Goal: Transaction & Acquisition: Purchase product/service

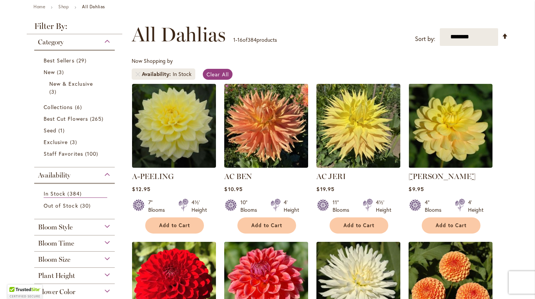
scroll to position [194, 0]
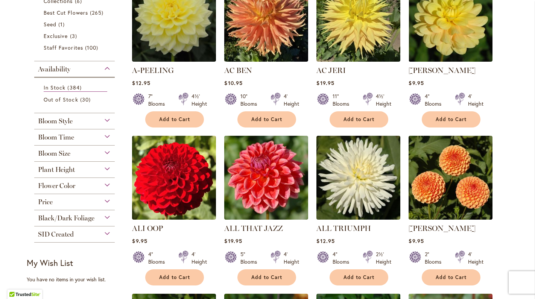
click at [103, 152] on div "Bloom Size" at bounding box center [74, 152] width 80 height 12
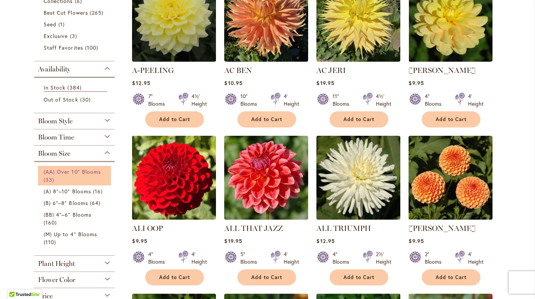
click at [90, 172] on span "(AA) Over 10" Blooms" at bounding box center [72, 171] width 57 height 7
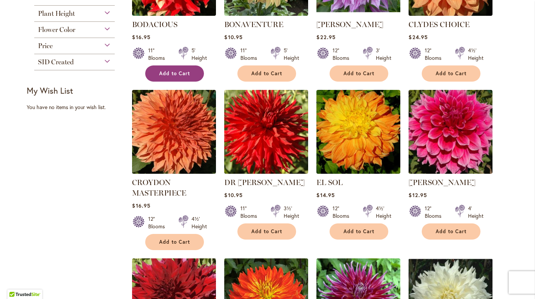
scroll to position [435, 0]
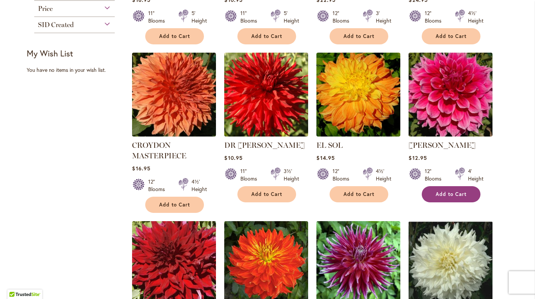
click at [449, 194] on span "Add to Cart" at bounding box center [450, 194] width 31 height 6
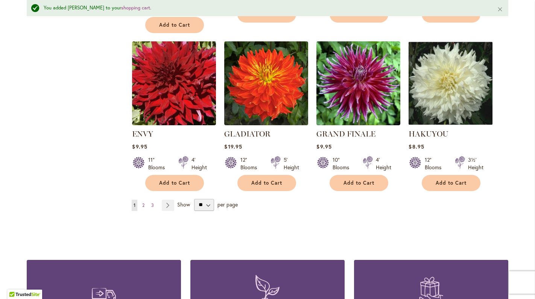
scroll to position [714, 0]
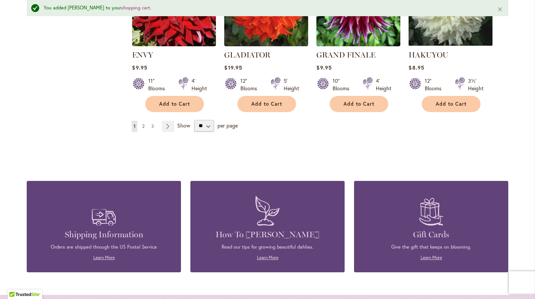
click at [142, 126] on span "2" at bounding box center [143, 126] width 2 height 6
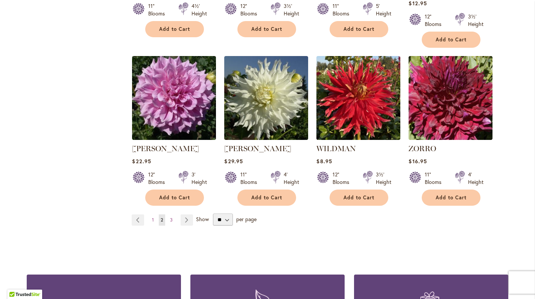
scroll to position [611, 0]
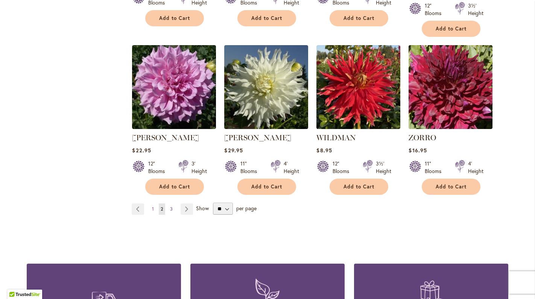
click at [170, 206] on span "3" at bounding box center [171, 209] width 3 height 6
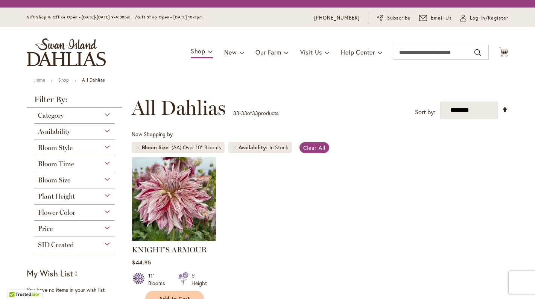
scroll to position [130, 0]
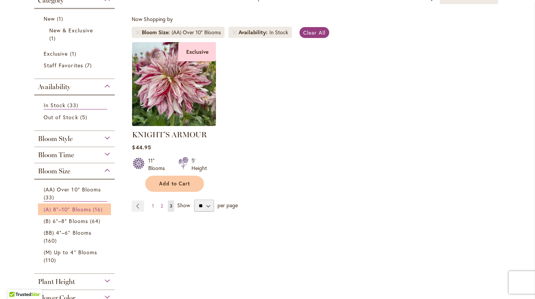
click at [89, 209] on link "(A) 8"–10" Blooms 16 items" at bounding box center [76, 209] width 64 height 8
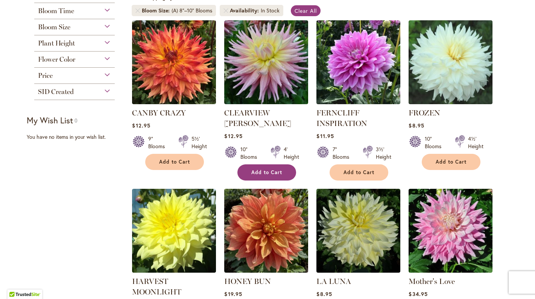
scroll to position [137, 0]
click at [261, 164] on button "Add to Cart" at bounding box center [266, 172] width 59 height 16
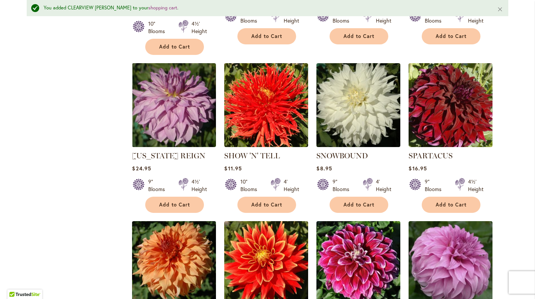
scroll to position [506, 0]
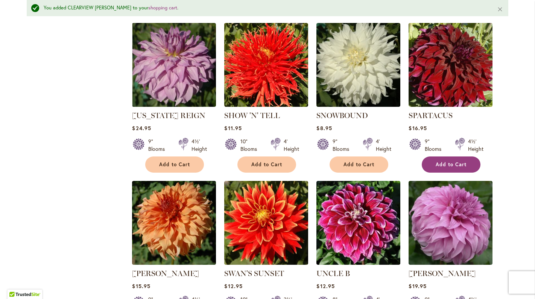
click at [447, 164] on span "Add to Cart" at bounding box center [450, 164] width 31 height 6
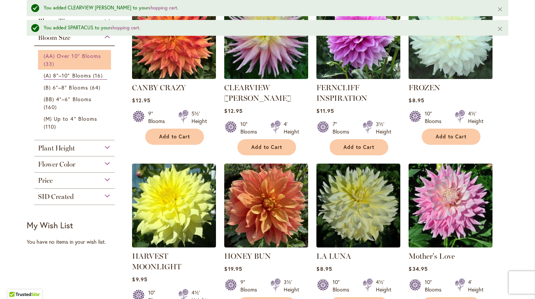
scroll to position [217, 0]
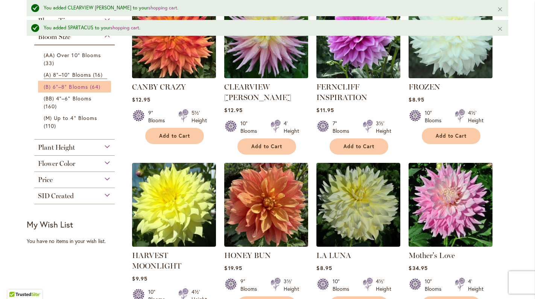
click at [79, 87] on span "(B) 6"–8" Blooms" at bounding box center [66, 86] width 44 height 7
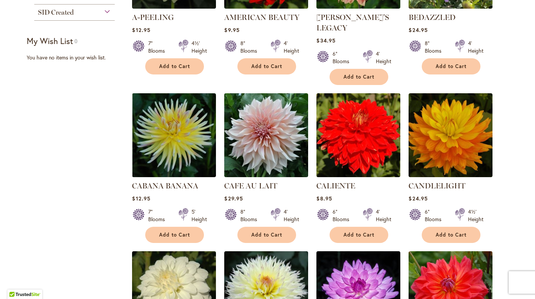
scroll to position [240, 0]
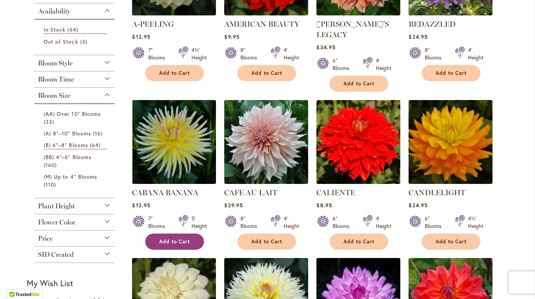
click at [166, 238] on span "Add to Cart" at bounding box center [174, 241] width 31 height 6
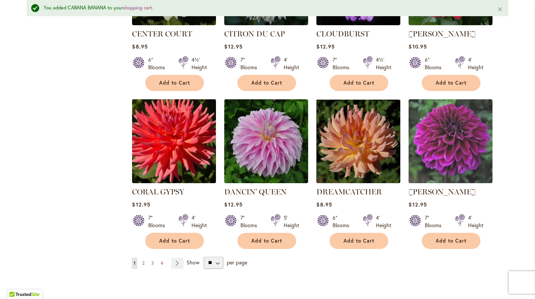
scroll to position [616, 0]
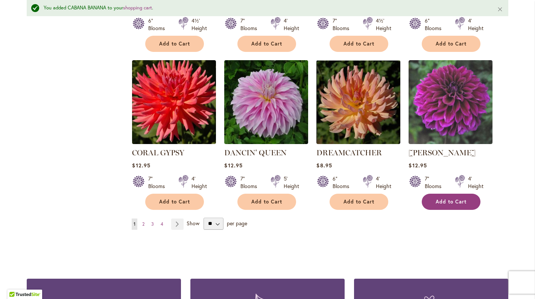
click at [442, 194] on button "Add to Cart" at bounding box center [450, 202] width 59 height 16
click at [142, 221] on span "2" at bounding box center [143, 224] width 2 height 6
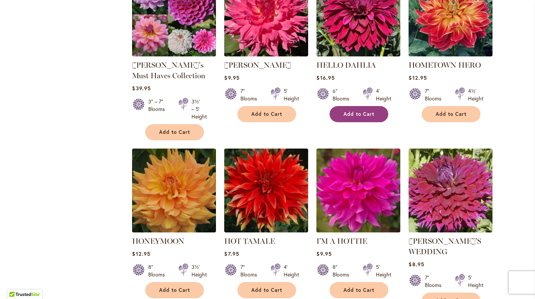
scroll to position [578, 0]
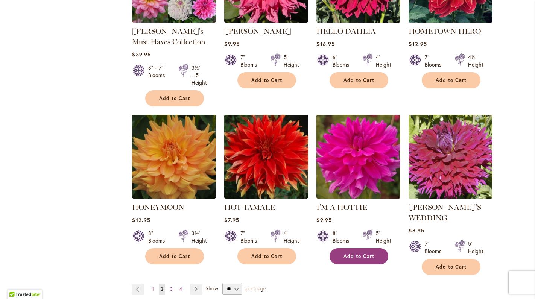
click at [351, 256] on span "Add to Cart" at bounding box center [358, 256] width 31 height 6
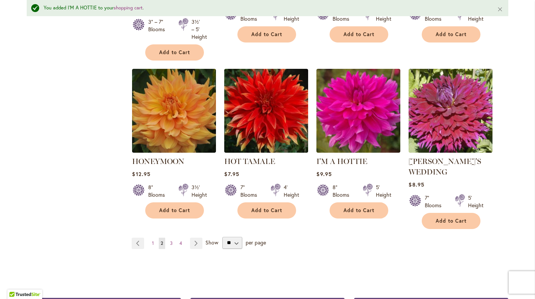
scroll to position [681, 0]
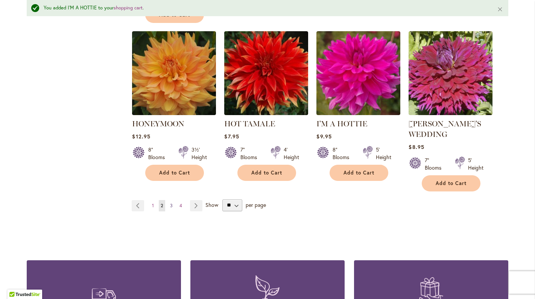
click at [170, 203] on span "3" at bounding box center [171, 206] width 3 height 6
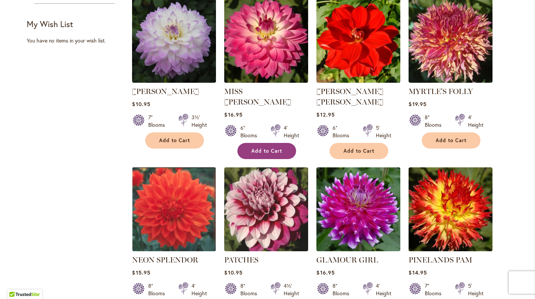
scroll to position [514, 0]
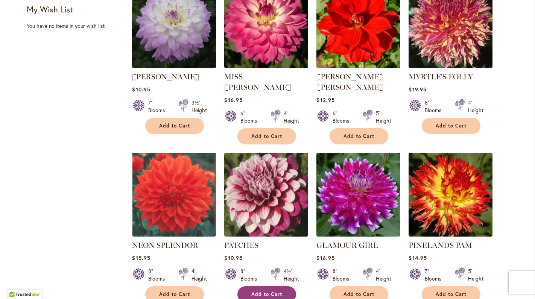
click at [272, 291] on span "Add to Cart" at bounding box center [266, 294] width 31 height 6
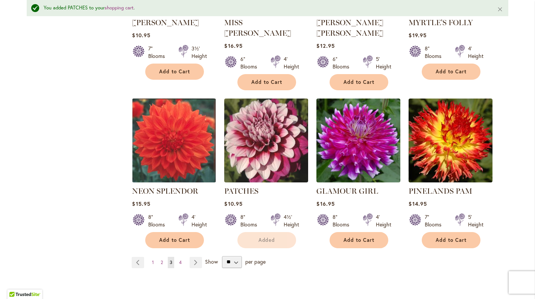
scroll to position [659, 0]
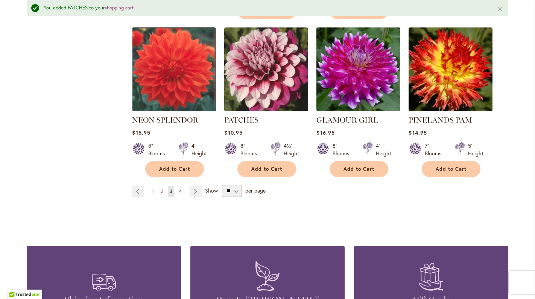
click at [179, 188] on span "4" at bounding box center [180, 191] width 3 height 6
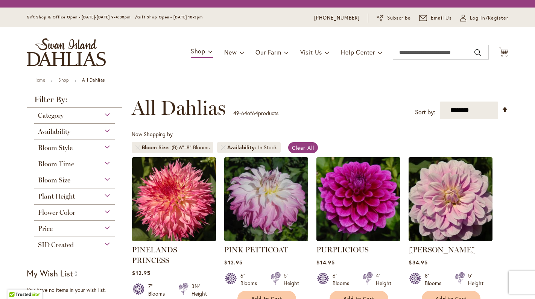
scroll to position [105, 0]
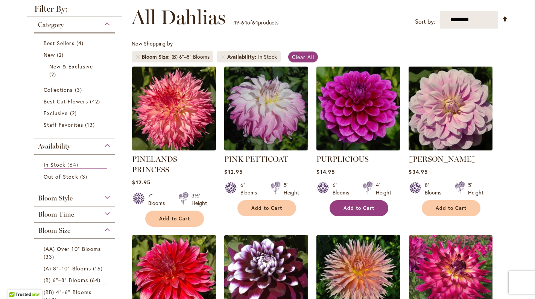
click at [361, 211] on span "Add to Cart" at bounding box center [358, 208] width 31 height 6
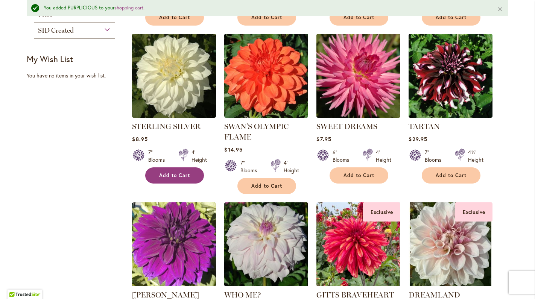
scroll to position [520, 0]
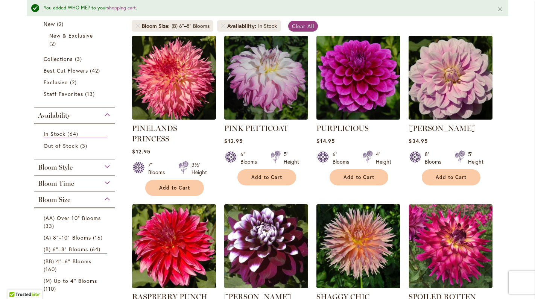
scroll to position [216, 0]
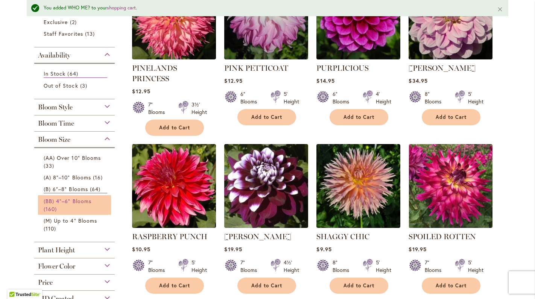
click at [80, 202] on span "(BB) 4"–6" Blooms" at bounding box center [68, 200] width 48 height 7
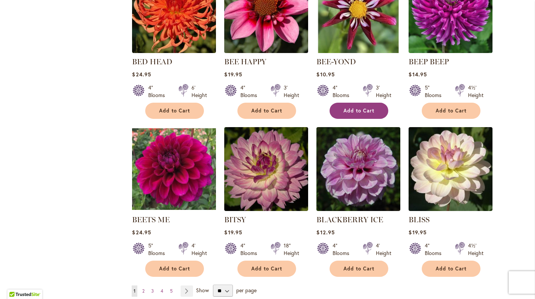
scroll to position [541, 0]
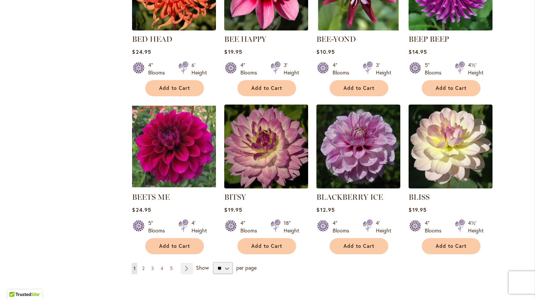
click at [142, 268] on span "2" at bounding box center [143, 268] width 2 height 6
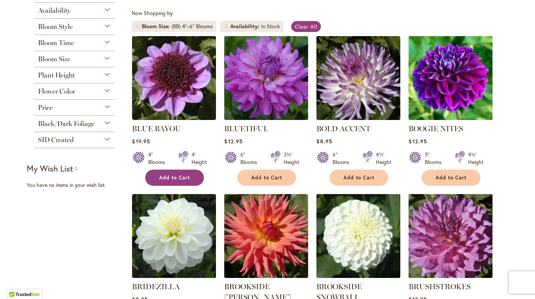
scroll to position [121, 0]
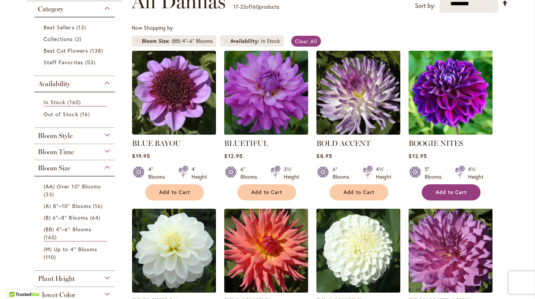
click at [451, 191] on span "Add to Cart" at bounding box center [450, 192] width 31 height 6
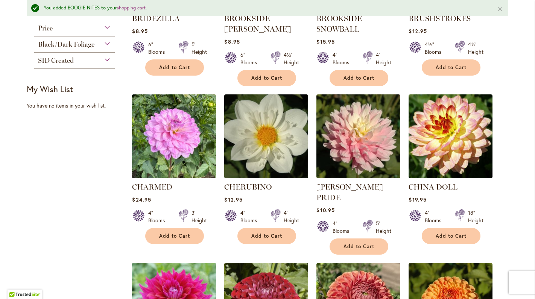
scroll to position [445, 0]
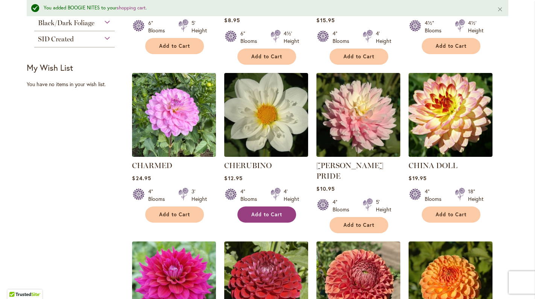
click at [265, 218] on button "Add to Cart" at bounding box center [266, 214] width 59 height 16
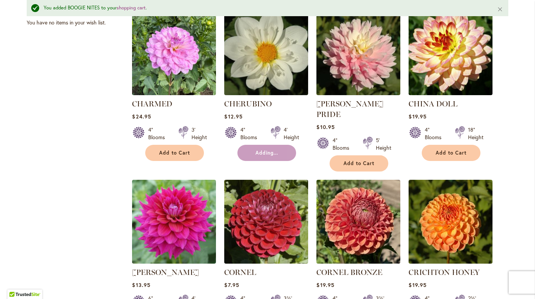
scroll to position [513, 0]
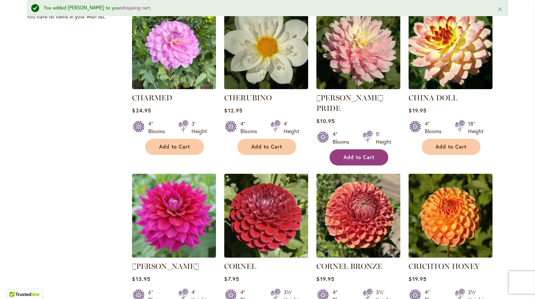
click at [365, 154] on span "Add to Cart" at bounding box center [358, 157] width 31 height 6
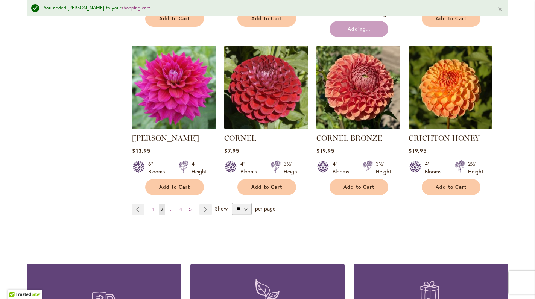
scroll to position [647, 0]
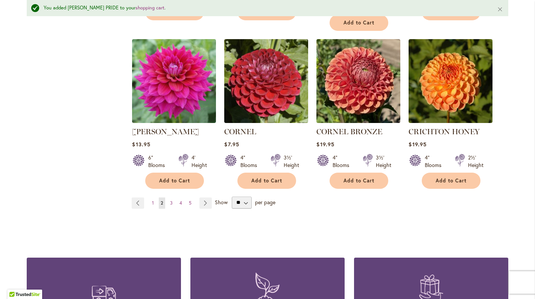
click at [165, 197] on ul "Page Previous Page 1 You're currently reading page 2 Page 3 Page 4 Page 5 Page …" at bounding box center [173, 202] width 83 height 11
click at [170, 200] on span "3" at bounding box center [171, 203] width 3 height 6
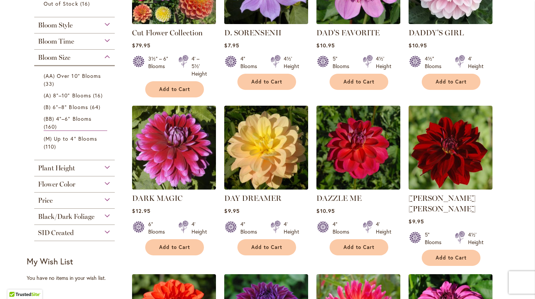
scroll to position [233, 0]
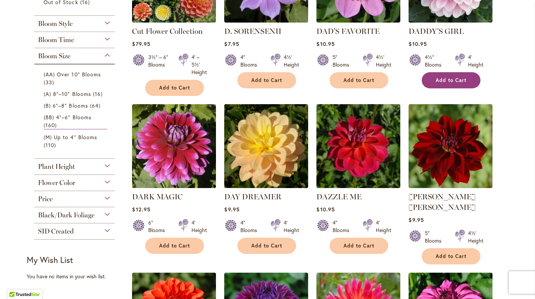
click at [448, 85] on button "Add to Cart" at bounding box center [450, 80] width 59 height 16
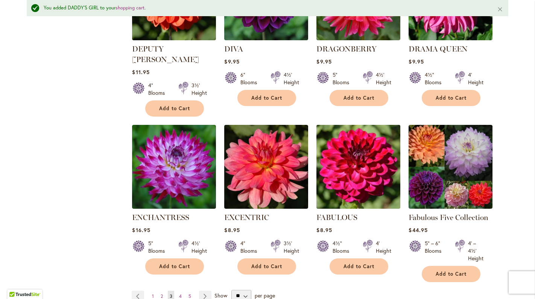
scroll to position [619, 0]
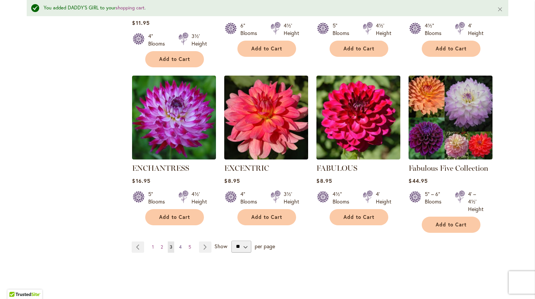
click at [179, 244] on span "4" at bounding box center [180, 247] width 3 height 6
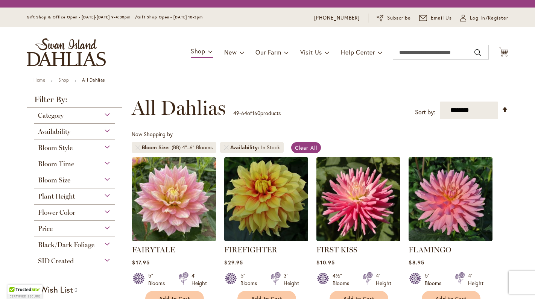
scroll to position [118, 0]
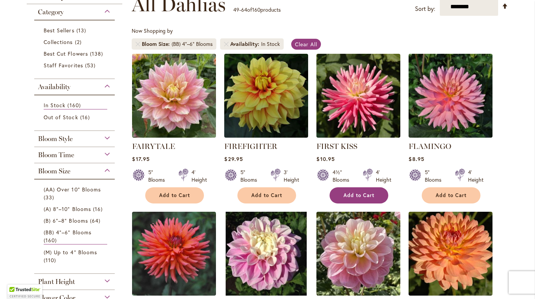
click at [358, 197] on span "Add to Cart" at bounding box center [358, 195] width 31 height 6
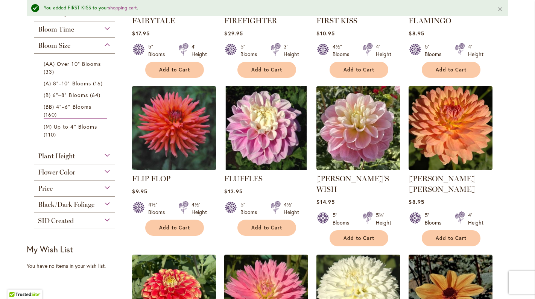
scroll to position [298, 0]
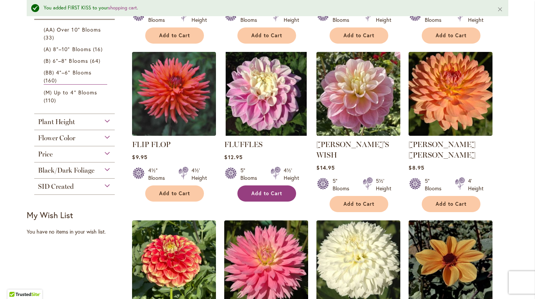
click at [284, 195] on button "Add to Cart" at bounding box center [266, 193] width 59 height 16
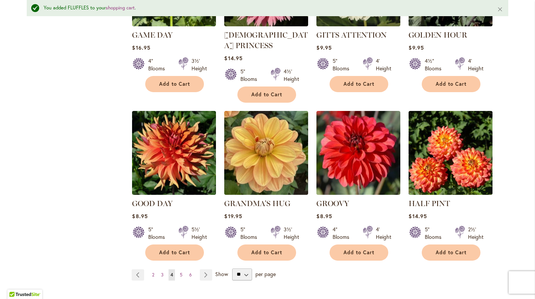
scroll to position [576, 0]
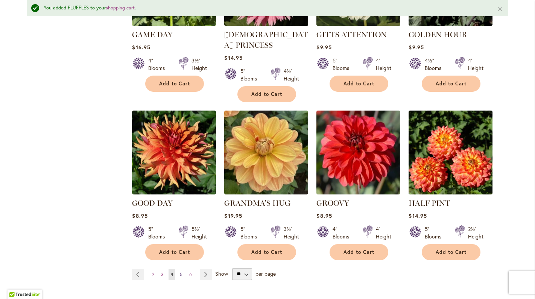
click at [180, 271] on span "5" at bounding box center [181, 274] width 3 height 6
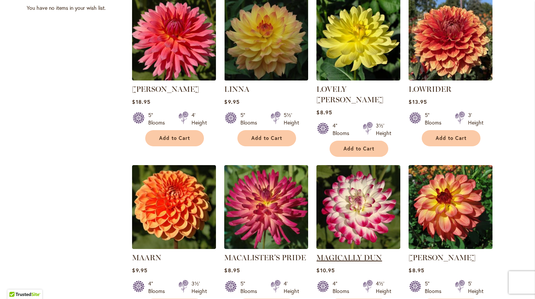
scroll to position [559, 0]
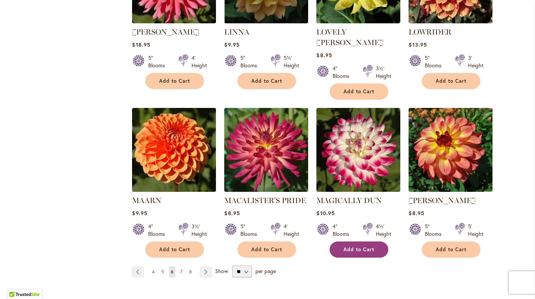
click at [343, 241] on button "Add to Cart" at bounding box center [358, 249] width 59 height 16
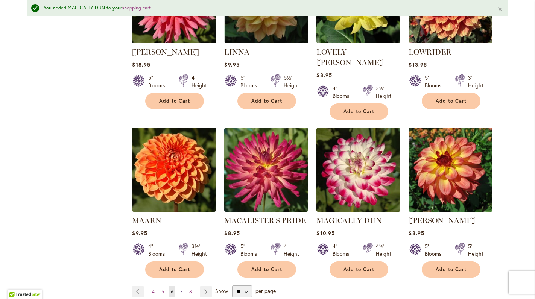
click at [180, 289] on span "7" at bounding box center [181, 292] width 2 height 6
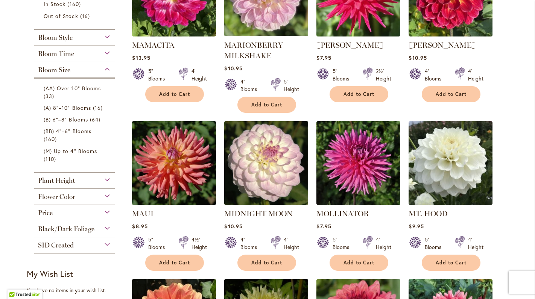
scroll to position [317, 0]
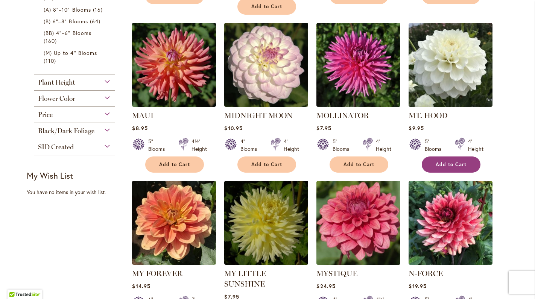
click at [443, 165] on span "Add to Cart" at bounding box center [450, 164] width 31 height 6
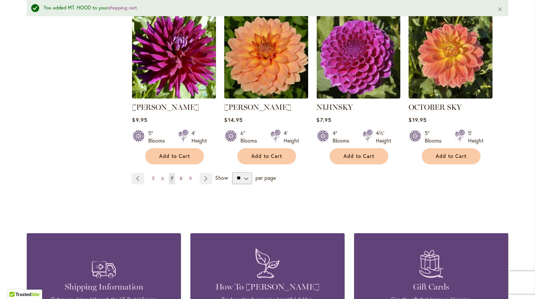
scroll to position [674, 0]
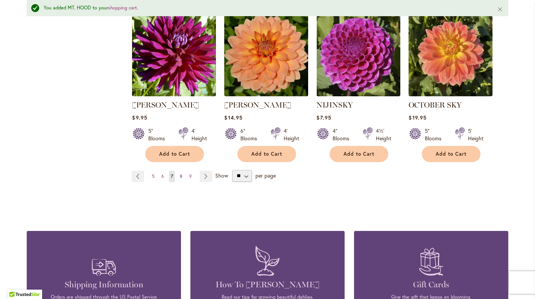
click at [180, 173] on span "8" at bounding box center [181, 176] width 3 height 6
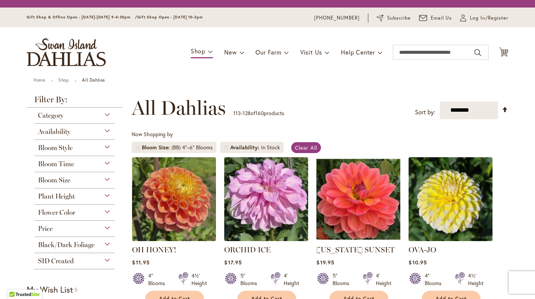
scroll to position [76, 0]
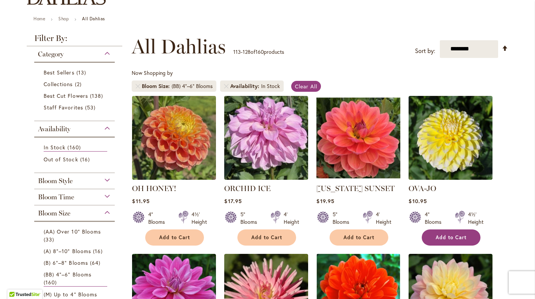
click at [435, 235] on span "Add to Cart" at bounding box center [450, 237] width 31 height 6
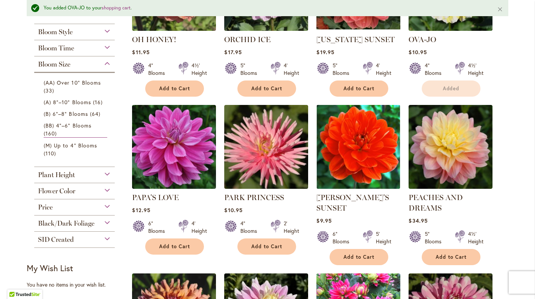
scroll to position [252, 0]
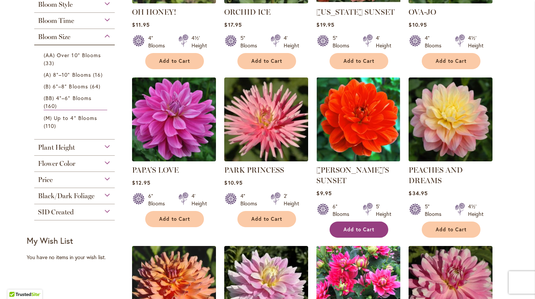
click at [362, 229] on span "Add to Cart" at bounding box center [358, 229] width 31 height 6
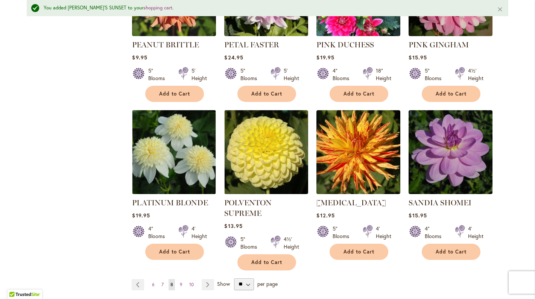
scroll to position [568, 0]
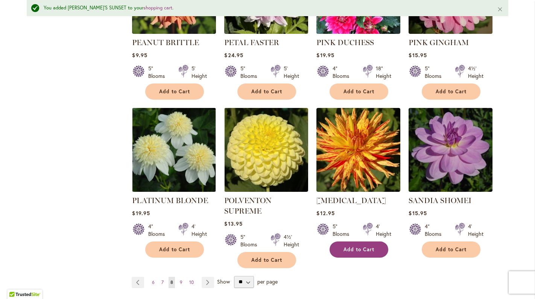
click at [360, 252] on button "Add to Cart" at bounding box center [358, 249] width 59 height 16
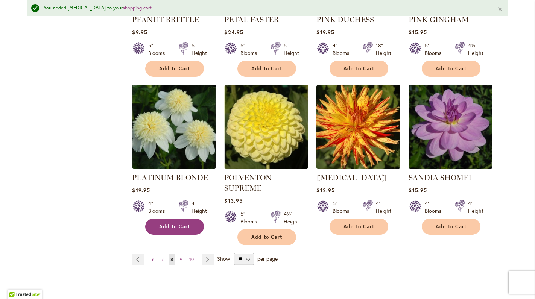
scroll to position [608, 0]
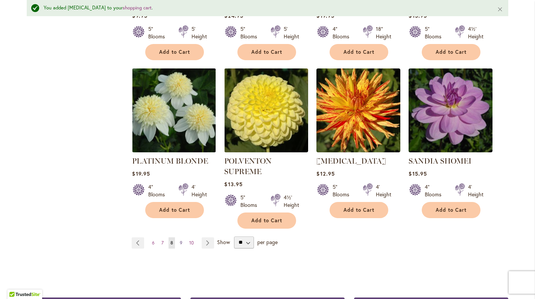
click at [178, 241] on link "Page 9" at bounding box center [181, 242] width 6 height 11
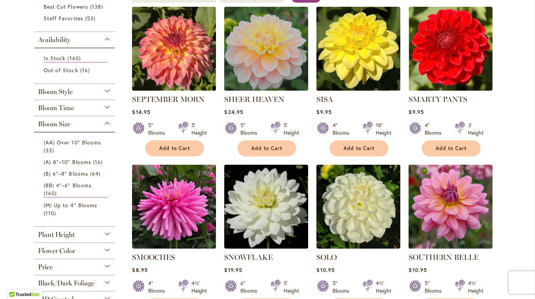
scroll to position [212, 0]
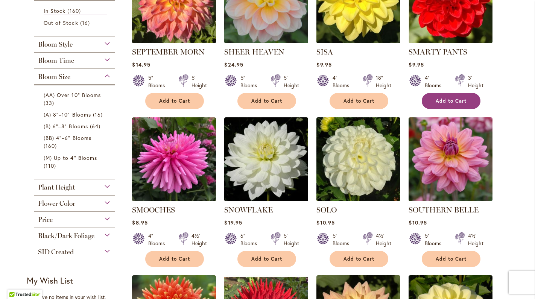
click at [453, 102] on span "Add to Cart" at bounding box center [450, 101] width 31 height 6
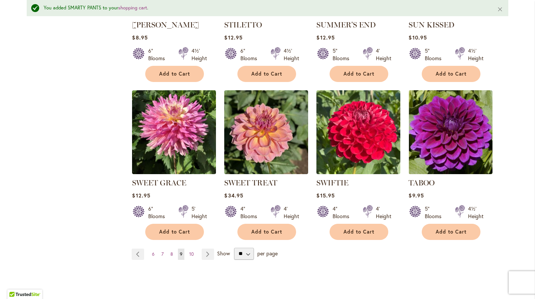
scroll to position [574, 0]
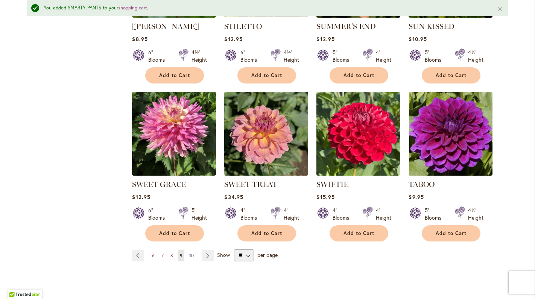
click at [189, 258] on link "Page 10" at bounding box center [191, 255] width 8 height 11
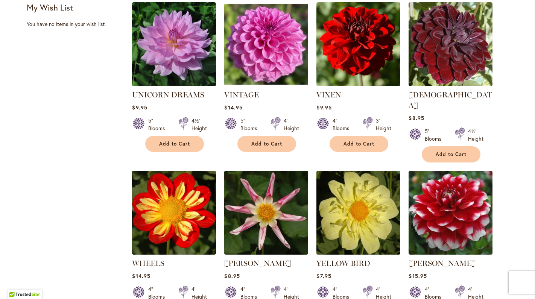
scroll to position [510, 0]
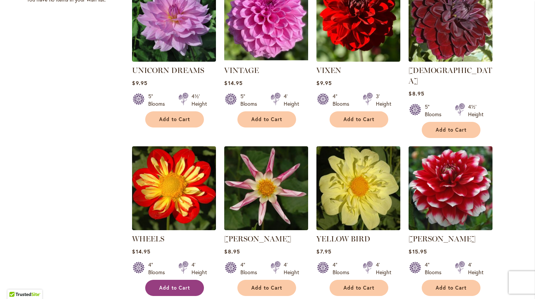
click at [178, 285] on span "Add to Cart" at bounding box center [174, 288] width 31 height 6
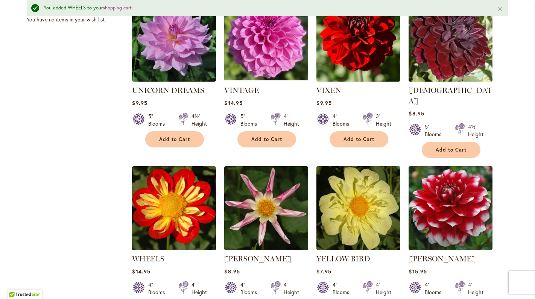
scroll to position [647, 0]
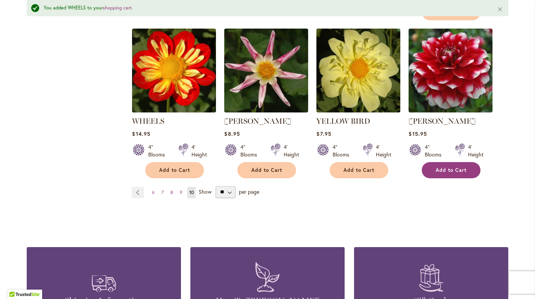
click at [441, 167] on span "Add to Cart" at bounding box center [450, 170] width 31 height 6
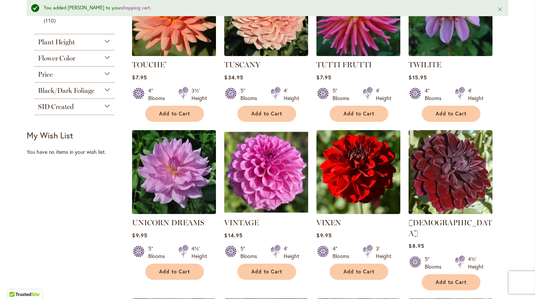
scroll to position [227, 0]
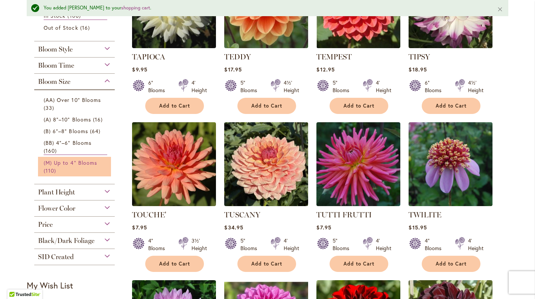
click at [67, 165] on span "(M) Up to 4" Blooms" at bounding box center [70, 162] width 53 height 7
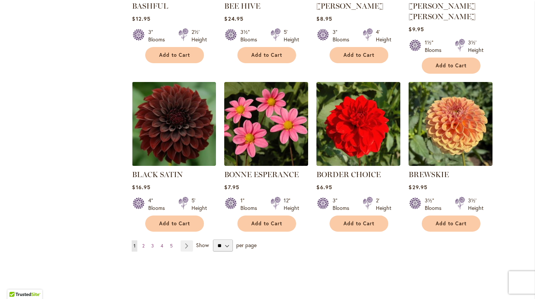
scroll to position [576, 0]
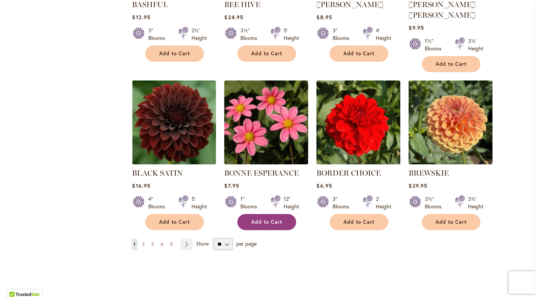
click at [264, 216] on button "Add to Cart" at bounding box center [266, 222] width 59 height 16
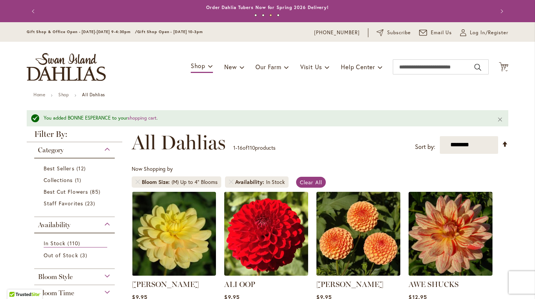
scroll to position [0, 0]
click at [502, 67] on span "27" at bounding box center [503, 68] width 5 height 5
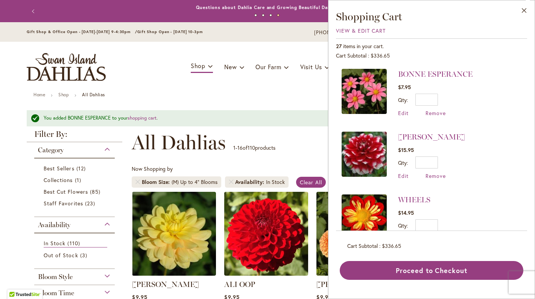
drag, startPoint x: 451, startPoint y: 9, endPoint x: 356, endPoint y: 4, distance: 94.9
click at [356, 4] on div "Close Shopping Cart View & Edit Cart 27 items in your cart. Cart Subtotal $336.…" at bounding box center [431, 149] width 207 height 299
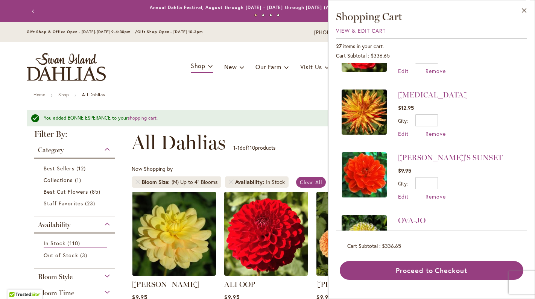
scroll to position [231, 0]
click at [436, 195] on span "Remove" at bounding box center [435, 196] width 20 height 7
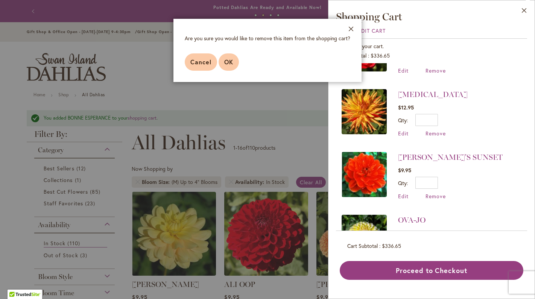
click at [220, 59] on button "OK" at bounding box center [228, 61] width 20 height 17
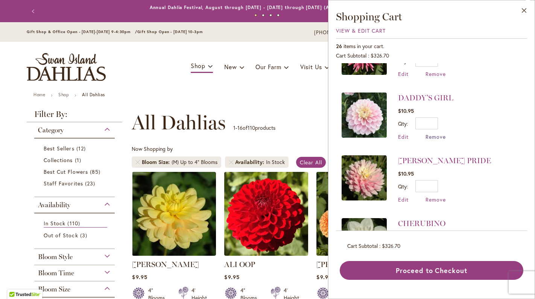
scroll to position [793, 0]
click at [437, 202] on span "Remove" at bounding box center [435, 199] width 20 height 7
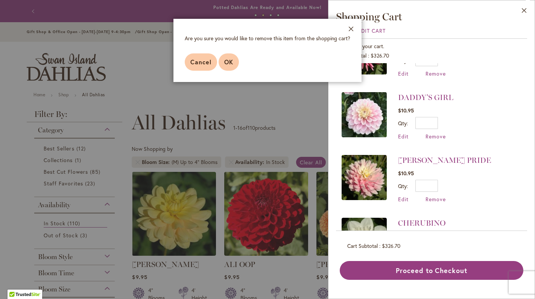
click at [228, 56] on button "OK" at bounding box center [228, 61] width 20 height 17
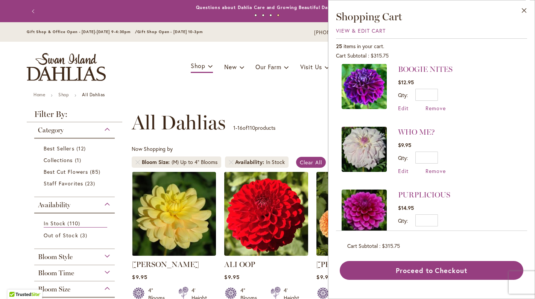
scroll to position [960, 0]
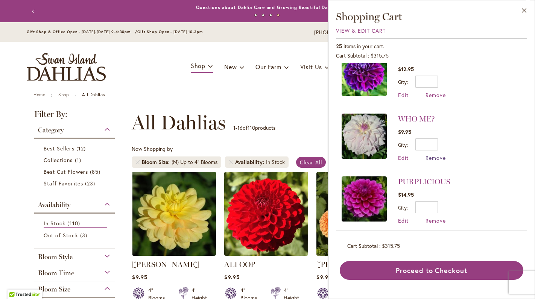
click at [437, 160] on span "Remove" at bounding box center [435, 157] width 20 height 7
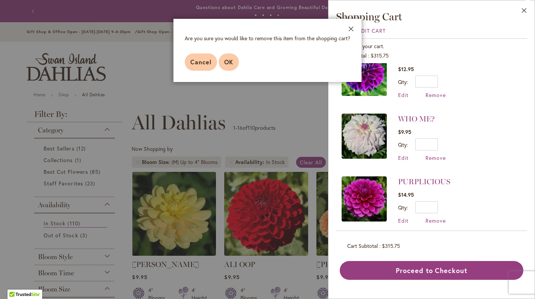
click at [235, 67] on button "OK" at bounding box center [228, 61] width 20 height 17
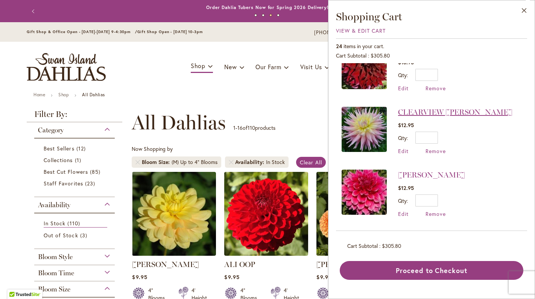
scroll to position [1343, 0]
click at [438, 214] on span "Remove" at bounding box center [435, 213] width 20 height 7
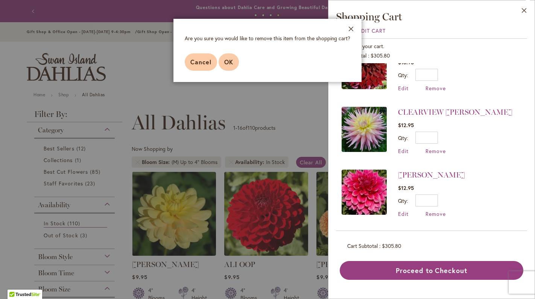
click at [224, 64] on span "OK" at bounding box center [228, 62] width 9 height 8
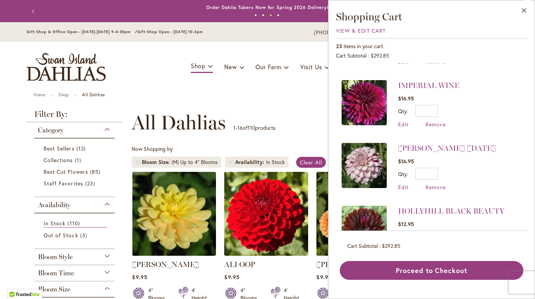
scroll to position [510, 0]
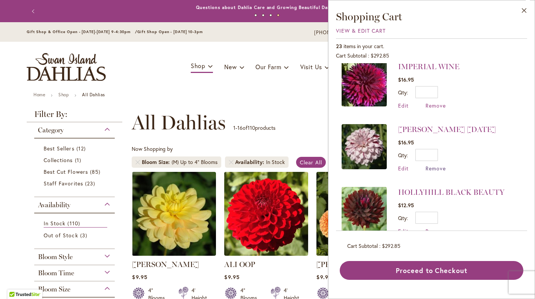
click at [435, 168] on span "Remove" at bounding box center [435, 168] width 20 height 7
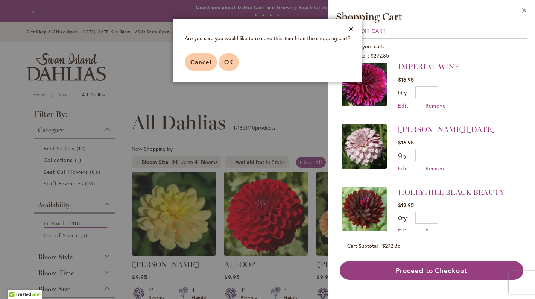
click at [226, 65] on span "OK" at bounding box center [228, 62] width 9 height 8
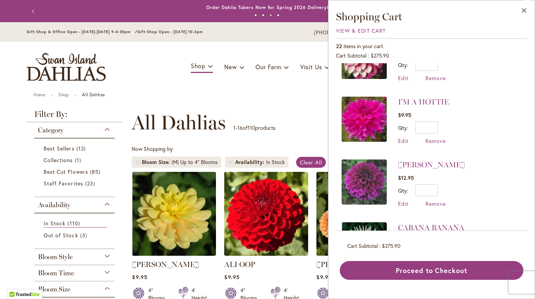
scroll to position [1065, 0]
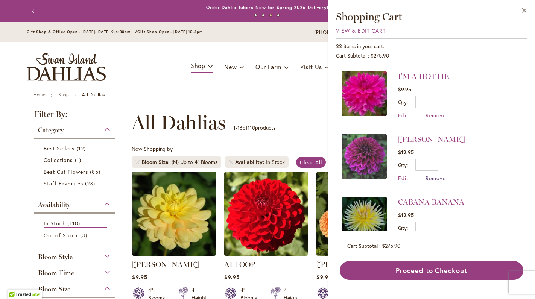
click at [434, 179] on span "Remove" at bounding box center [435, 177] width 20 height 7
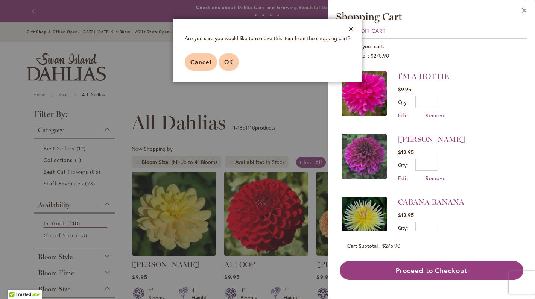
click at [230, 67] on button "OK" at bounding box center [228, 61] width 20 height 17
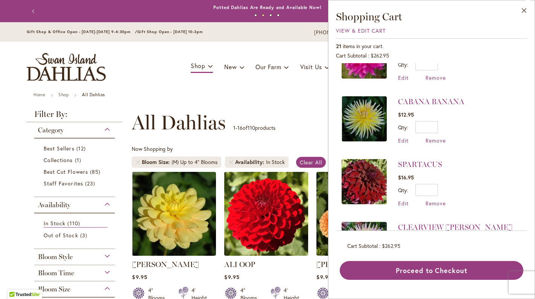
scroll to position [1138, 0]
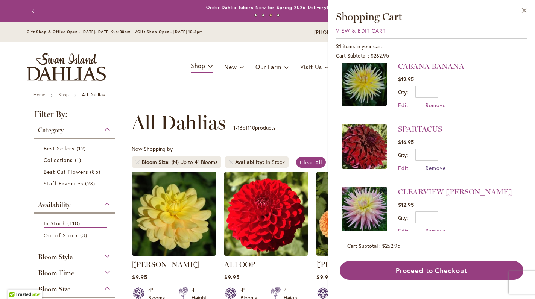
click at [439, 170] on span "Remove" at bounding box center [435, 167] width 20 height 7
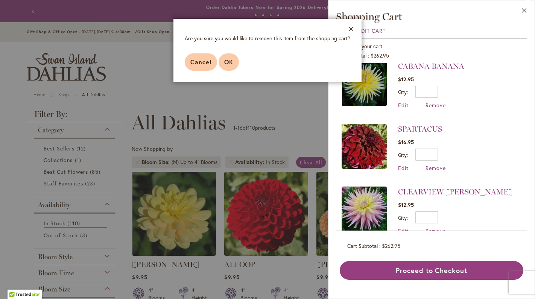
click at [223, 59] on button "OK" at bounding box center [228, 61] width 20 height 17
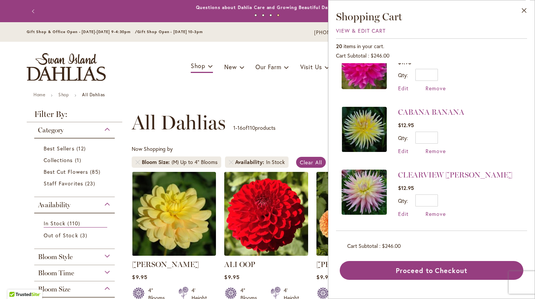
scroll to position [1092, 0]
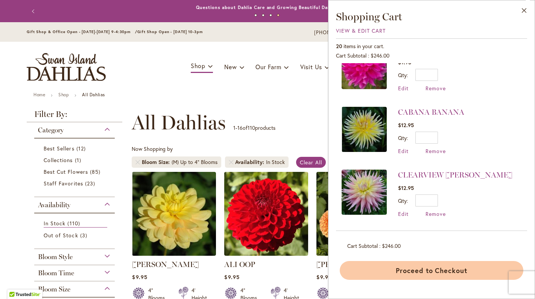
click at [428, 270] on button "Proceed to Checkout" at bounding box center [431, 270] width 183 height 19
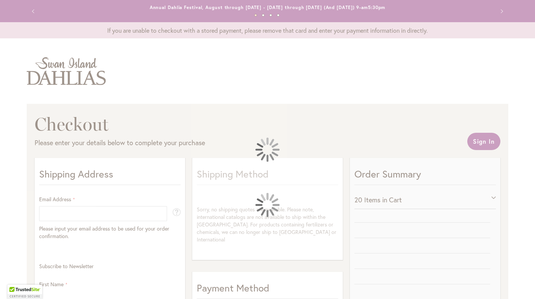
select select "**"
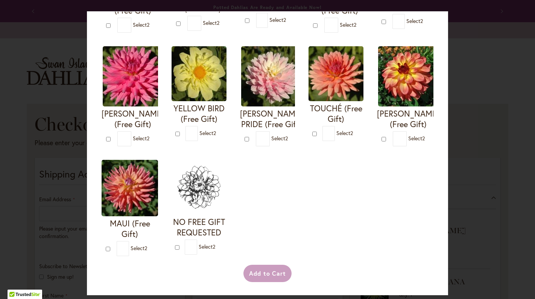
scroll to position [308, 0]
type input "*"
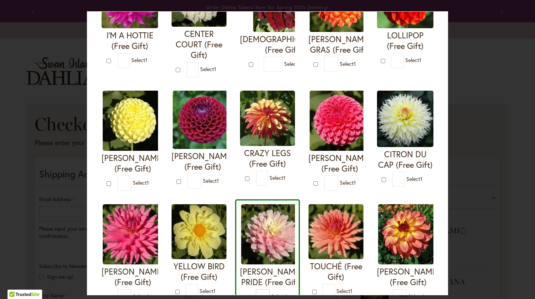
scroll to position [145, 0]
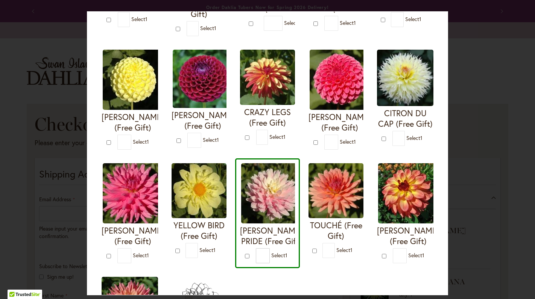
type input "*"
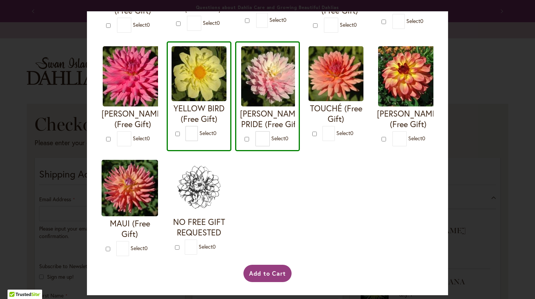
scroll to position [384, 0]
click at [268, 274] on button "Add to Cart" at bounding box center [267, 273] width 49 height 17
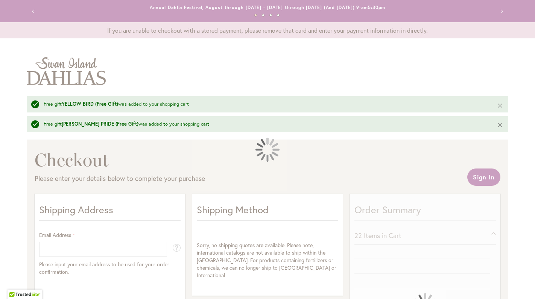
select select "**"
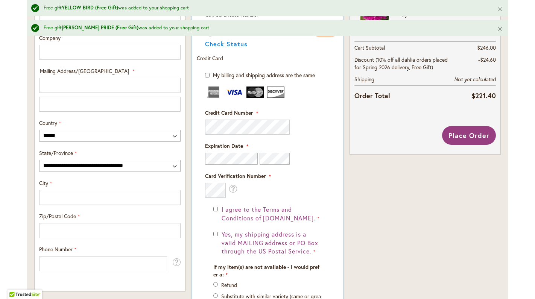
scroll to position [256, 0]
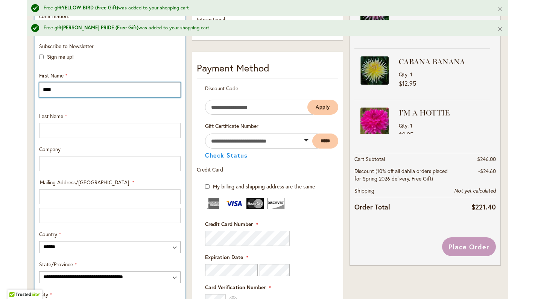
type input "****"
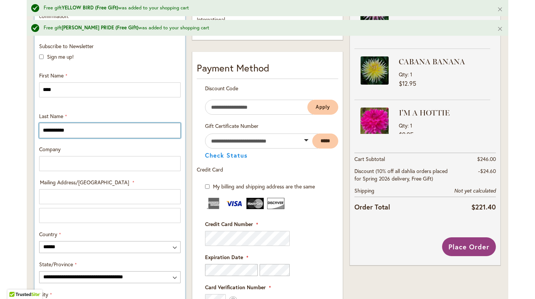
type input "**********"
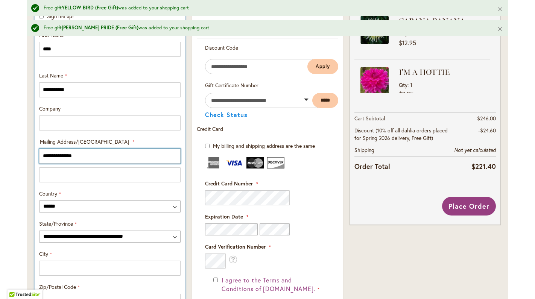
scroll to position [298, 0]
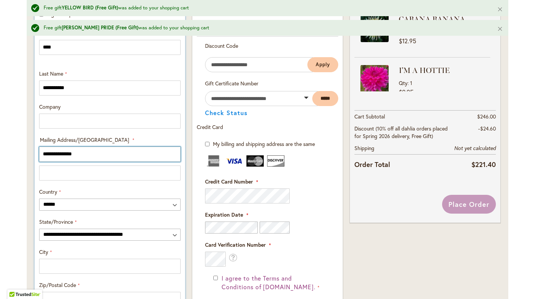
type input "**********"
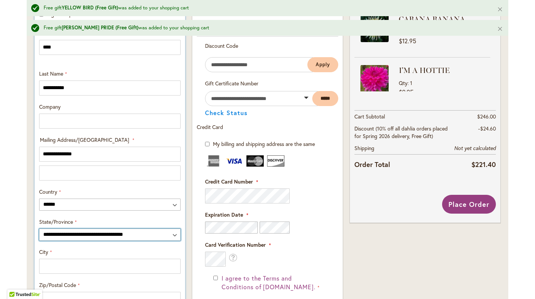
select select "**"
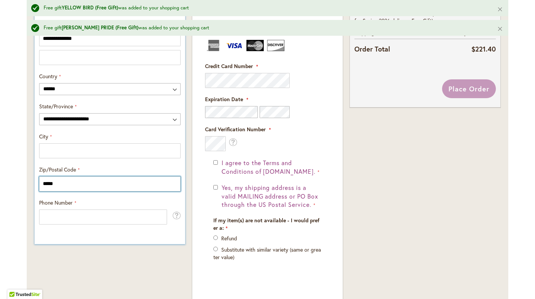
type input "*****"
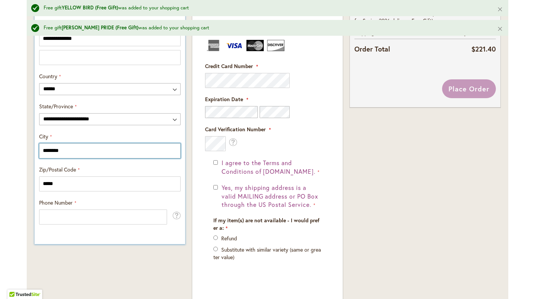
type input "********"
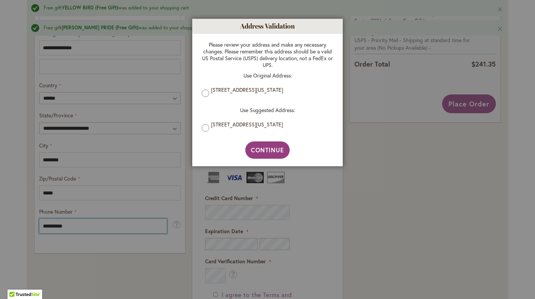
type input "**********"
click at [200, 128] on div "Please review your address and make any necessary changes. Please remember this…" at bounding box center [267, 88] width 147 height 108
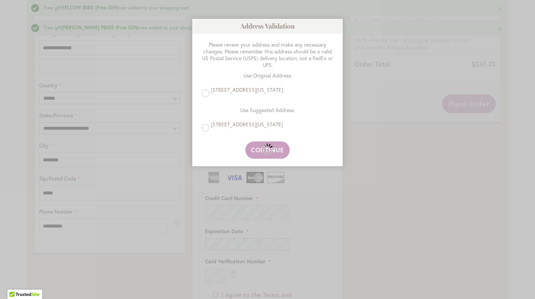
click at [205, 129] on div "Please wait..." at bounding box center [267, 149] width 535 height 299
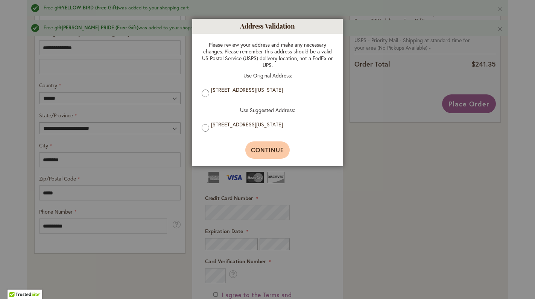
click at [267, 157] on button "Continue" at bounding box center [267, 149] width 45 height 17
type input "**********"
type input "********"
type input "**********"
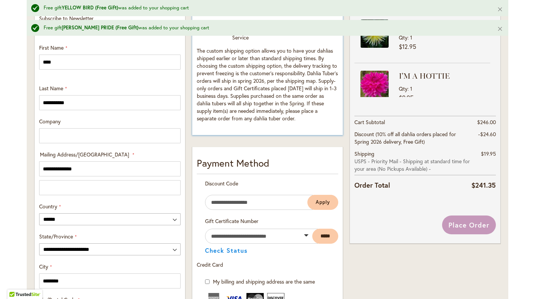
scroll to position [243, 0]
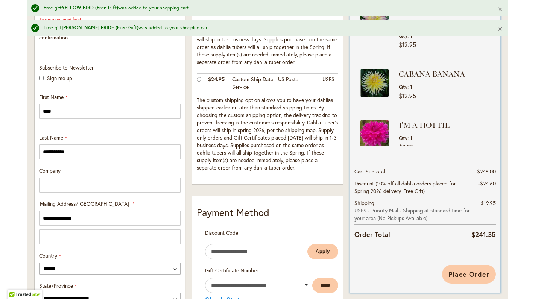
click at [456, 271] on span "Place Order" at bounding box center [468, 274] width 41 height 9
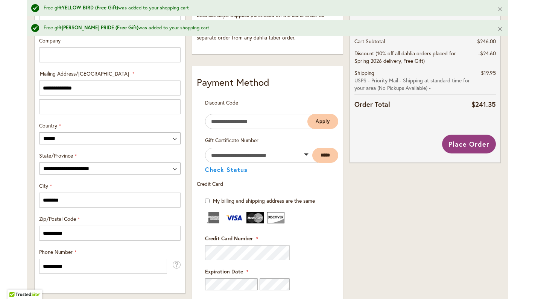
scroll to position [372, 0]
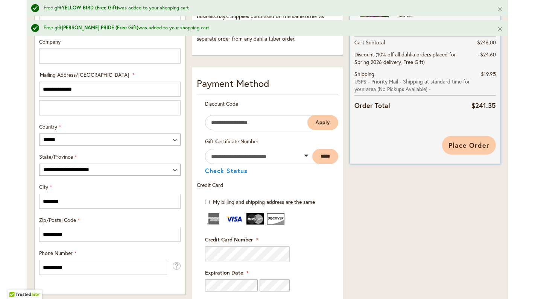
click at [476, 146] on span "Place Order" at bounding box center [468, 145] width 41 height 9
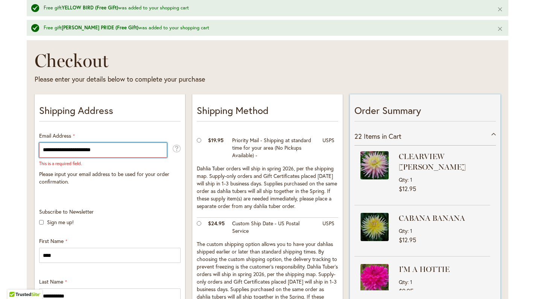
type input "**********"
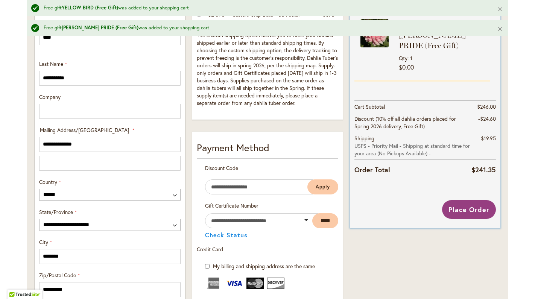
scroll to position [314, 0]
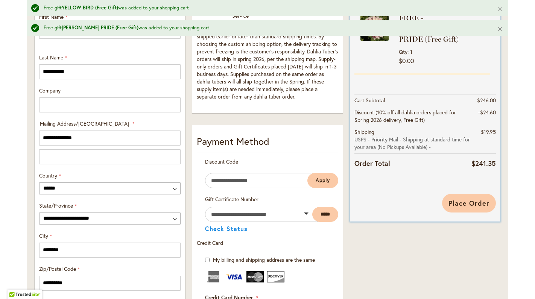
click at [468, 202] on span "Place Order" at bounding box center [468, 203] width 41 height 9
